Goal: Task Accomplishment & Management: Use online tool/utility

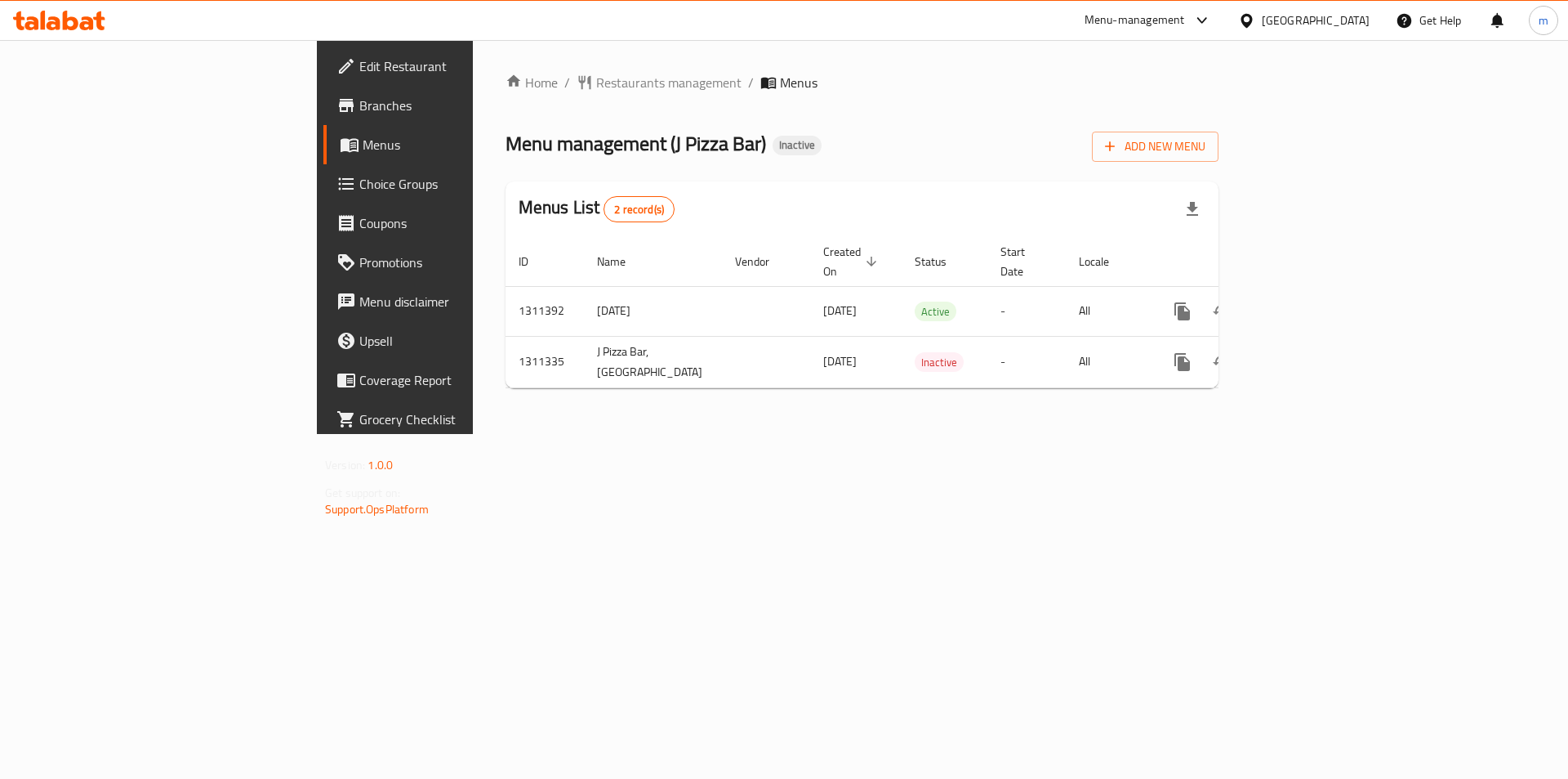
click at [1205, 148] on span "Add New Menu" at bounding box center [1155, 147] width 100 height 20
click at [363, 149] on span "Menus" at bounding box center [464, 145] width 203 height 20
click at [1198, 216] on icon "button" at bounding box center [1192, 210] width 12 height 14
click at [1205, 136] on div "Menu management ( J Pizza Bar ) Inactive Add New Menu" at bounding box center [861, 145] width 713 height 37
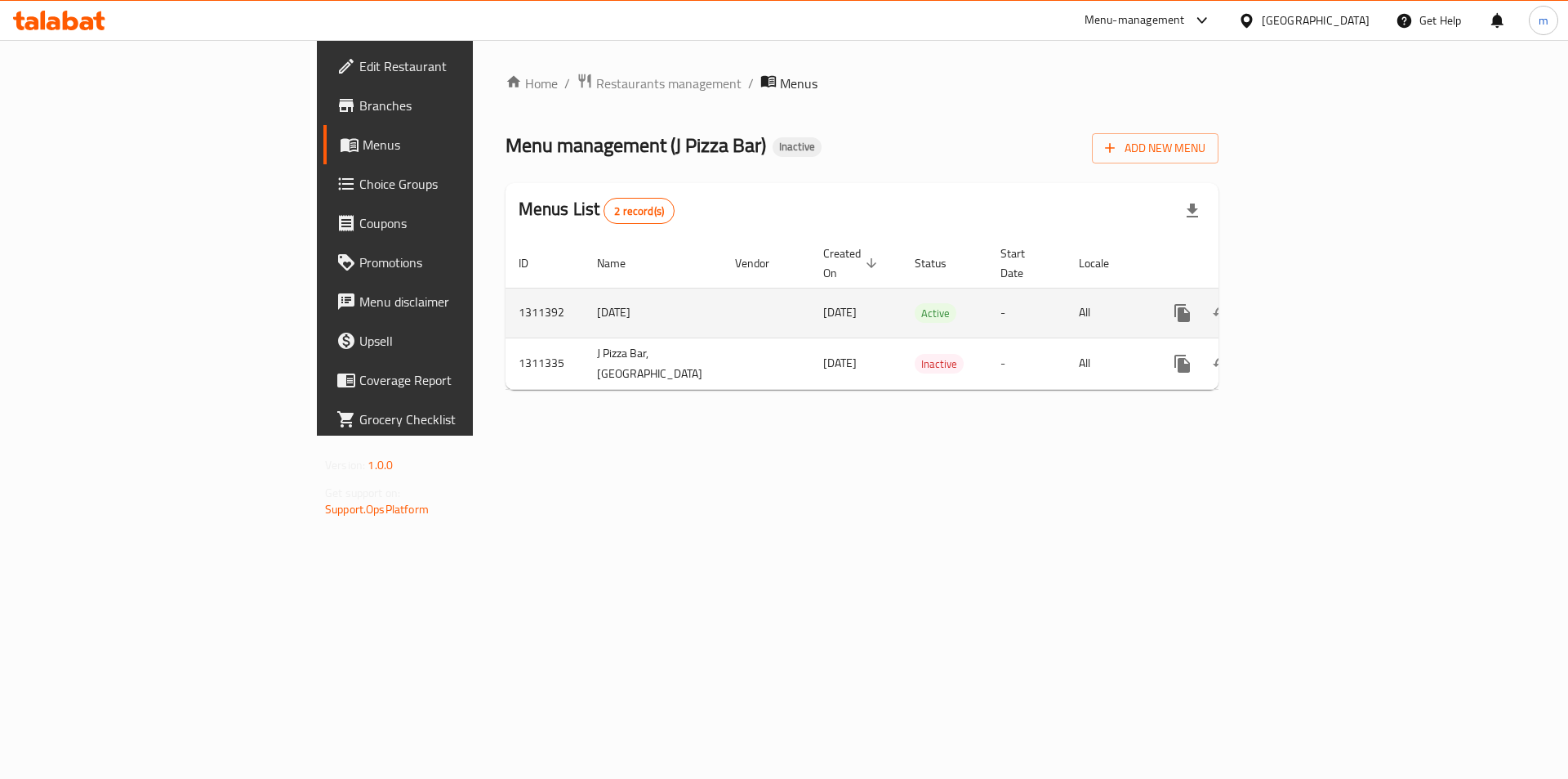
click at [1310, 303] on icon "enhanced table" at bounding box center [1300, 313] width 20 height 20
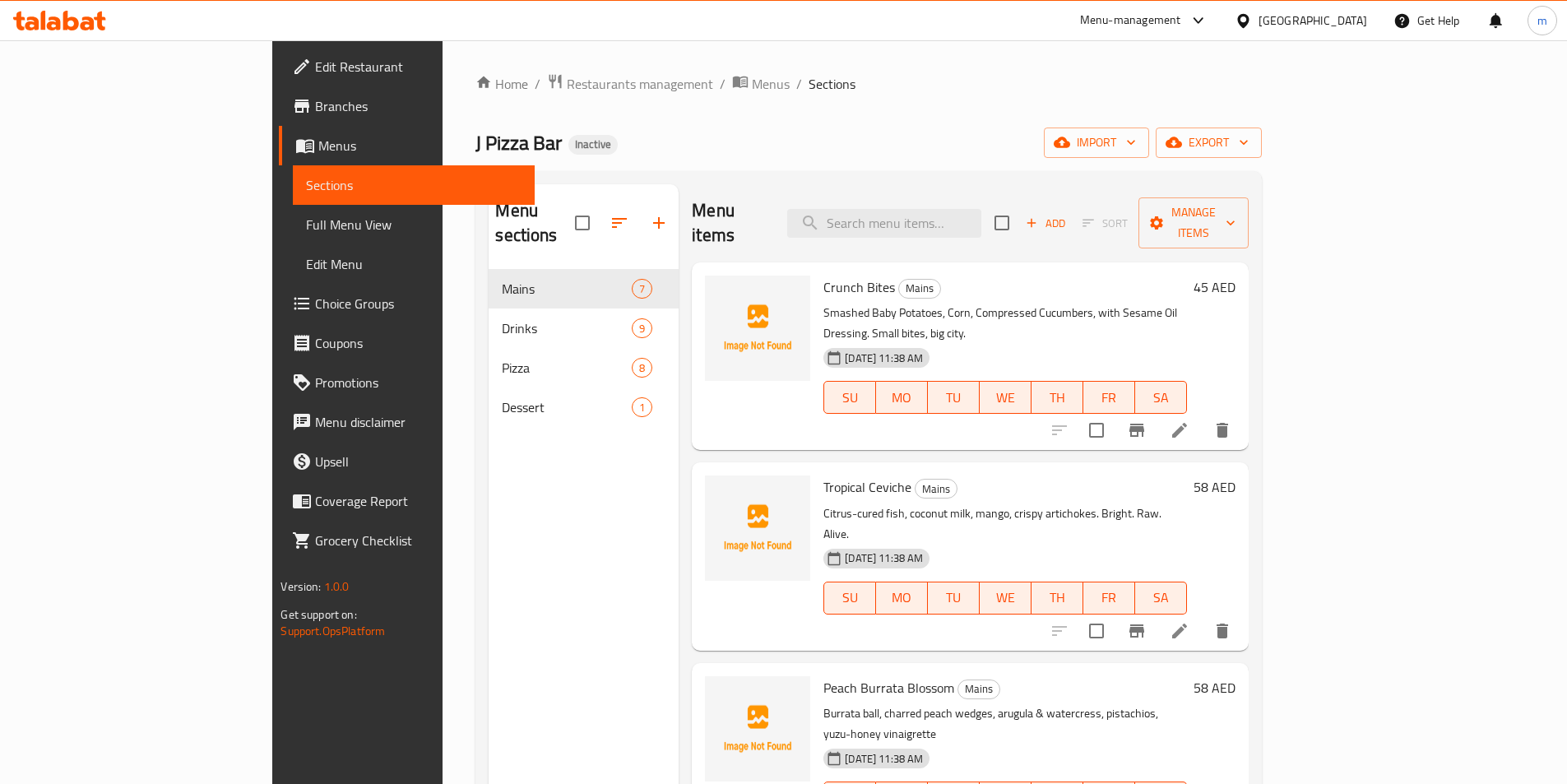
click at [1249, 227] on div "Add Sort Manage items" at bounding box center [1121, 222] width 254 height 51
click at [1235, 202] on span "Manage items" at bounding box center [1193, 222] width 84 height 41
